Goal: Find specific page/section: Find specific page/section

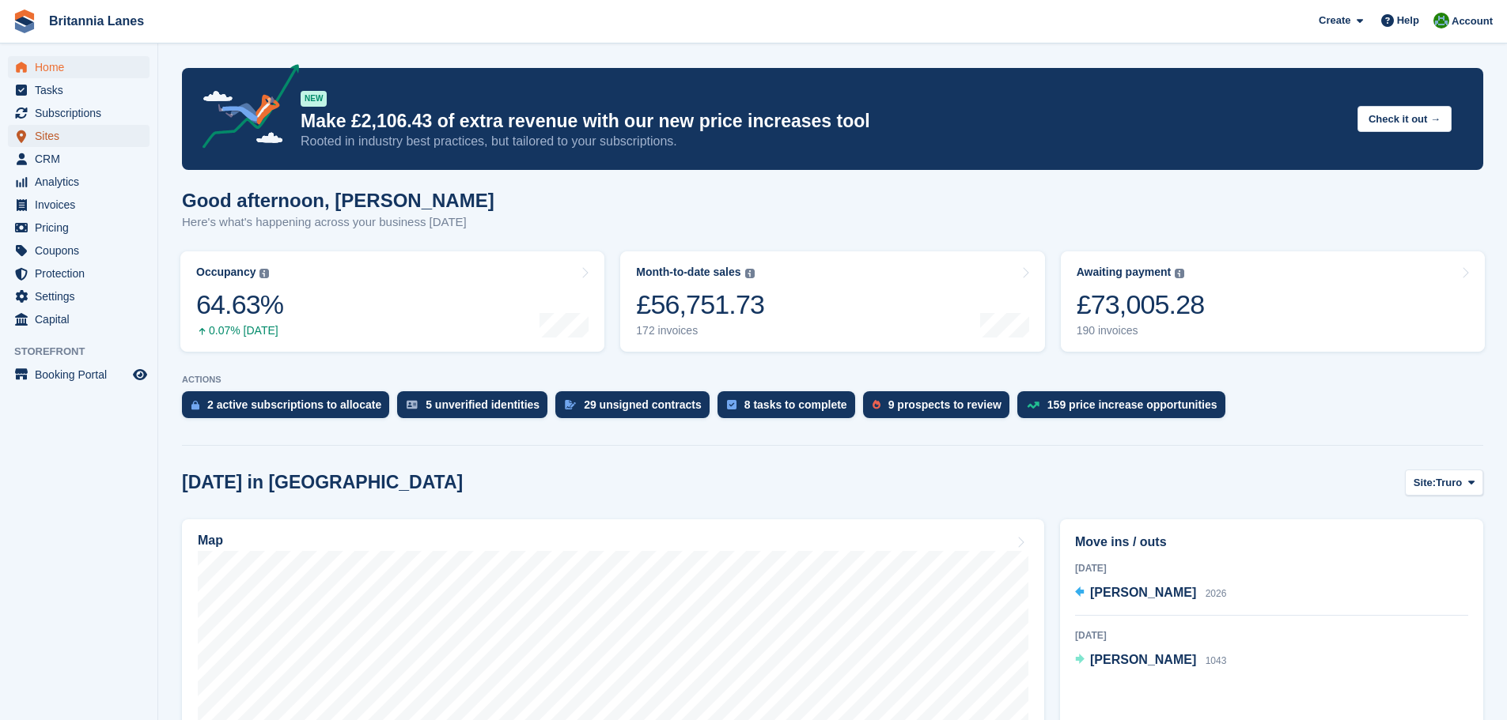
click at [48, 142] on span "Sites" at bounding box center [82, 136] width 95 height 22
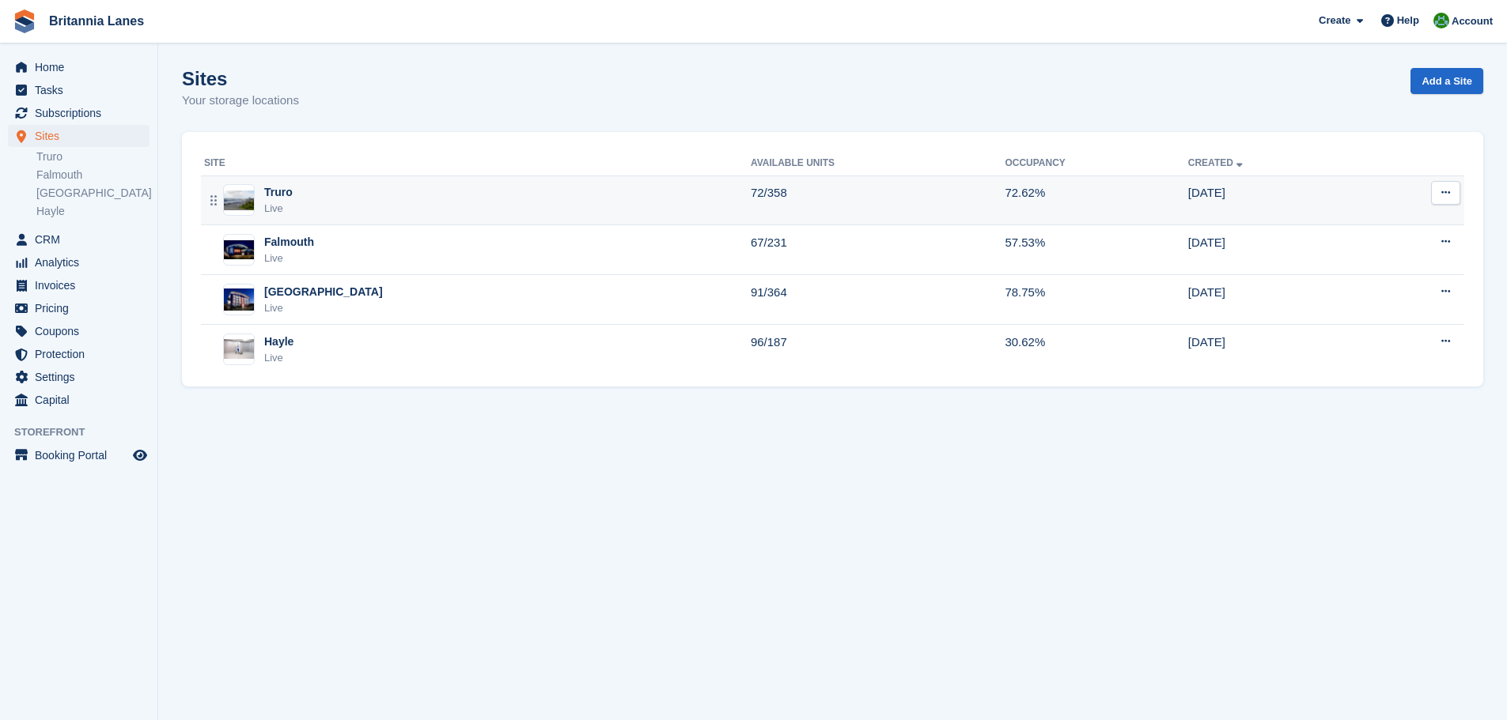
click at [415, 200] on div "Truro Live" at bounding box center [477, 200] width 546 height 32
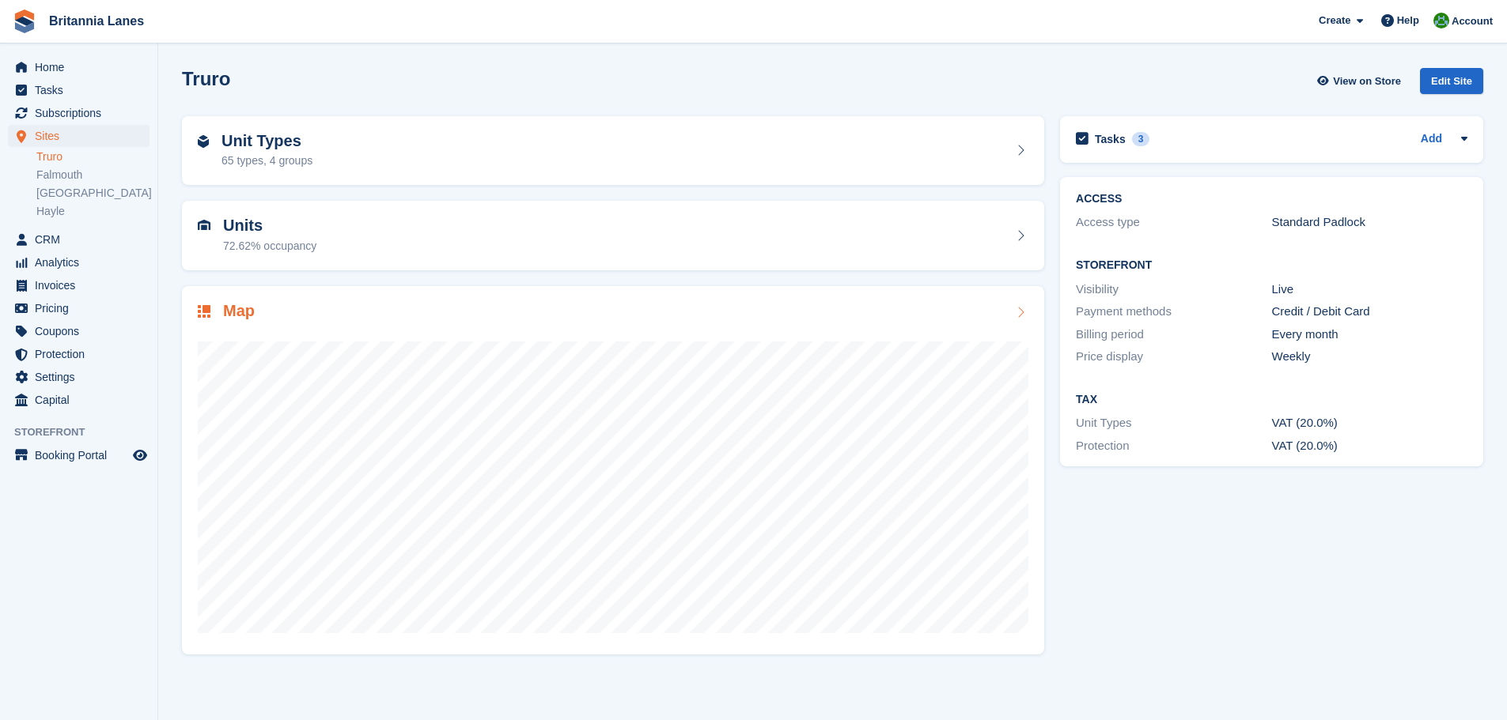
click at [747, 333] on div at bounding box center [613, 481] width 830 height 316
